Goal: Task Accomplishment & Management: Complete application form

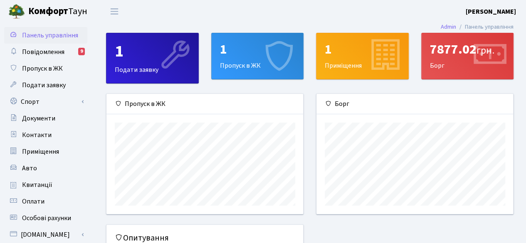
scroll to position [120, 197]
click at [278, 69] on icon at bounding box center [280, 56] width 40 height 40
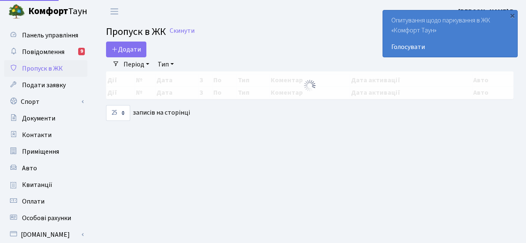
select select "25"
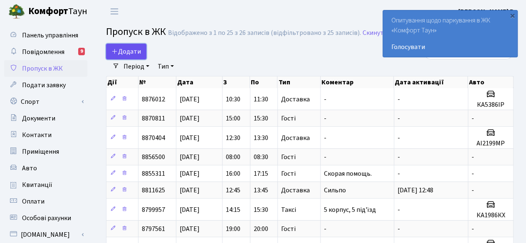
click at [134, 49] on span "Додати" at bounding box center [126, 51] width 30 height 9
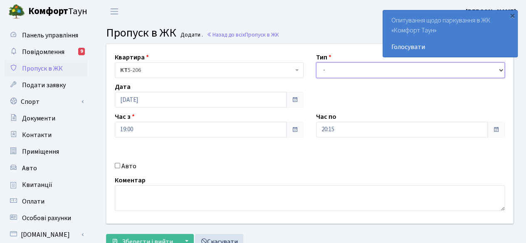
click at [348, 69] on select "- Доставка Таксі Гості Сервіс" at bounding box center [410, 70] width 189 height 16
click at [316, 62] on select "- Доставка Таксі Гості Сервіс" at bounding box center [410, 70] width 189 height 16
click at [366, 76] on select "- Доставка Таксі Гості Сервіс" at bounding box center [410, 70] width 189 height 16
select select "3"
click at [316, 62] on select "- Доставка Таксі Гості Сервіс" at bounding box center [410, 70] width 189 height 16
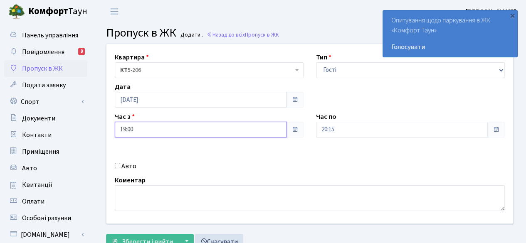
click at [275, 129] on input "19:00" at bounding box center [201, 130] width 172 height 16
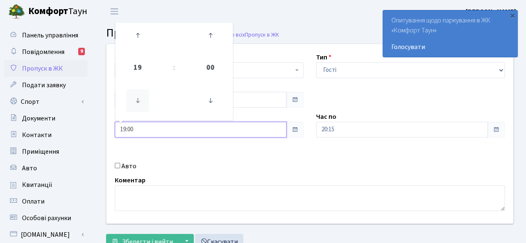
click at [136, 100] on icon at bounding box center [137, 100] width 22 height 22
click at [136, 41] on icon at bounding box center [137, 35] width 22 height 22
click at [137, 42] on icon at bounding box center [137, 35] width 22 height 22
type input "20:00"
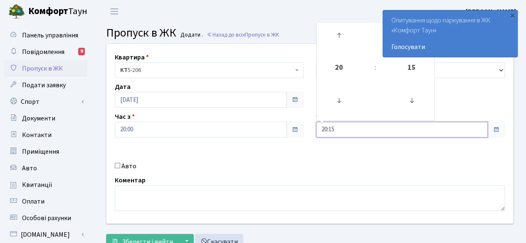
click at [441, 129] on input "20:15" at bounding box center [402, 130] width 172 height 16
click at [340, 37] on icon at bounding box center [339, 35] width 22 height 22
click at [337, 98] on icon at bounding box center [339, 100] width 22 height 22
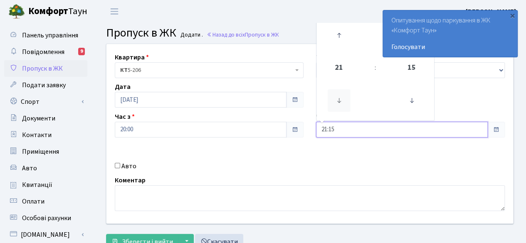
click at [337, 98] on icon at bounding box center [339, 100] width 22 height 22
click at [413, 101] on icon at bounding box center [412, 100] width 22 height 22
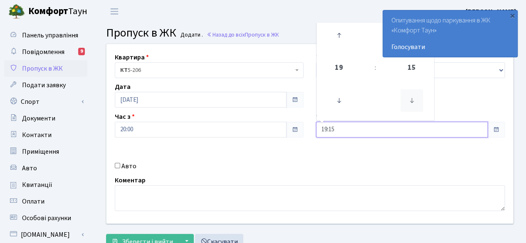
click at [413, 101] on icon at bounding box center [412, 100] width 22 height 22
type input "18:45"
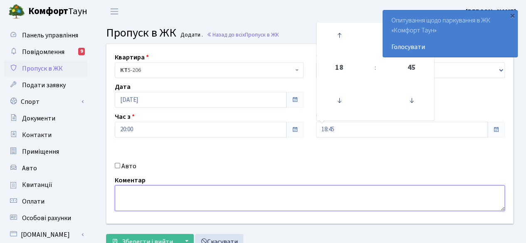
click at [281, 196] on textarea at bounding box center [310, 199] width 390 height 26
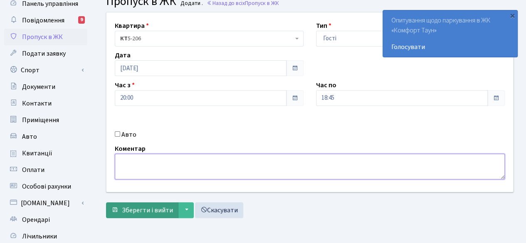
scroll to position [42, 0]
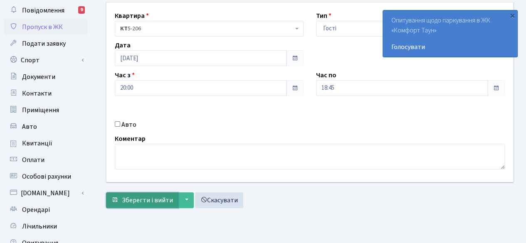
click at [144, 197] on span "Зберегти і вийти" at bounding box center [147, 200] width 51 height 9
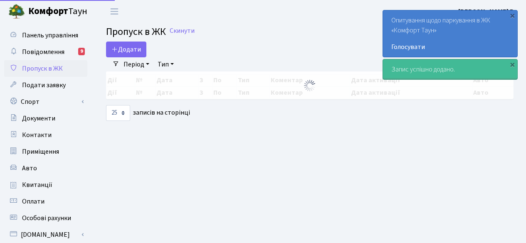
select select "25"
